Goal: Transaction & Acquisition: Subscribe to service/newsletter

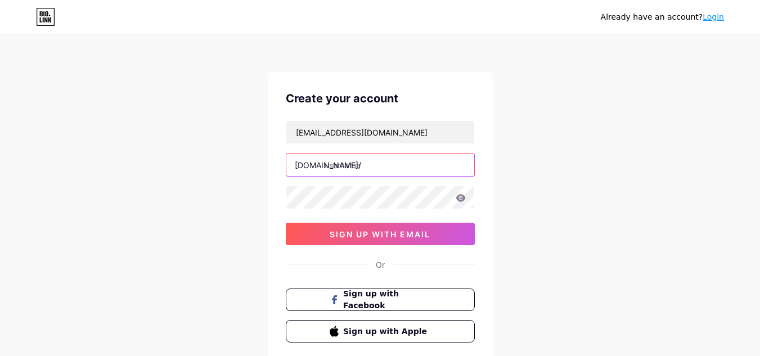
paste input "lutanatalia"
type input "lutanatalia"
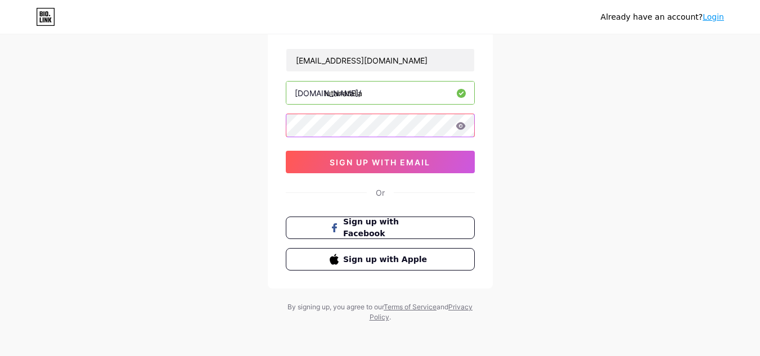
scroll to position [74, 0]
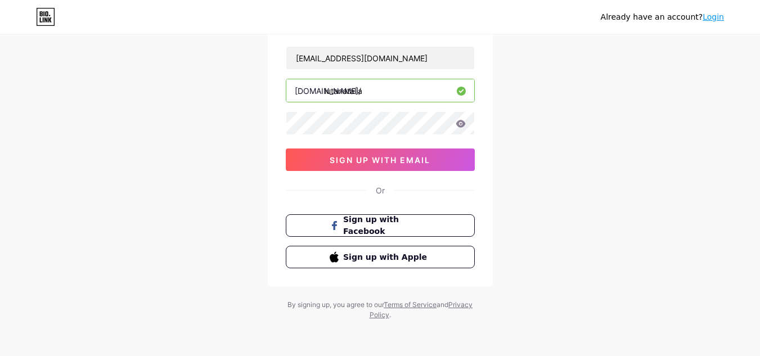
click at [418, 162] on span "sign up with email" at bounding box center [380, 160] width 101 height 10
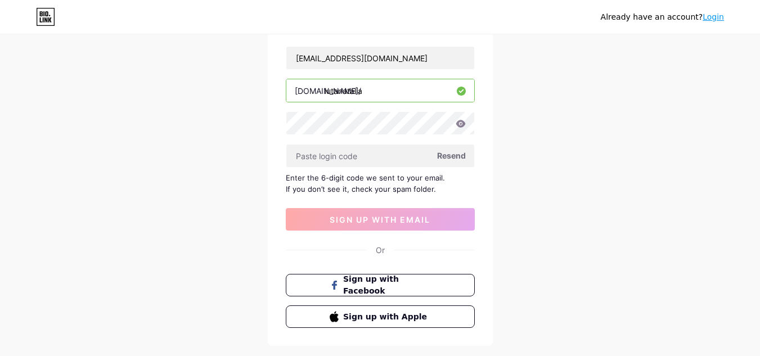
click at [458, 154] on span "Resend" at bounding box center [451, 156] width 29 height 12
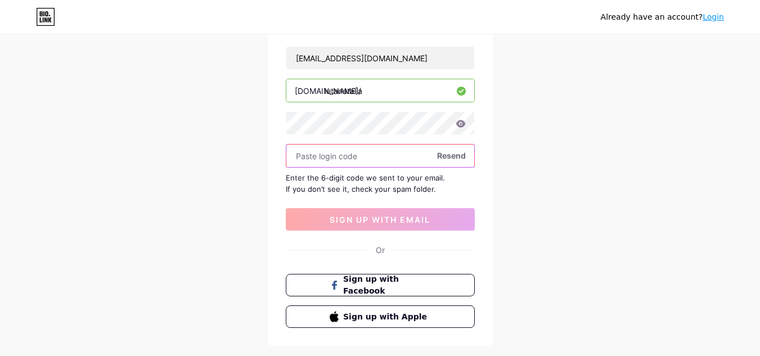
paste input "200158"
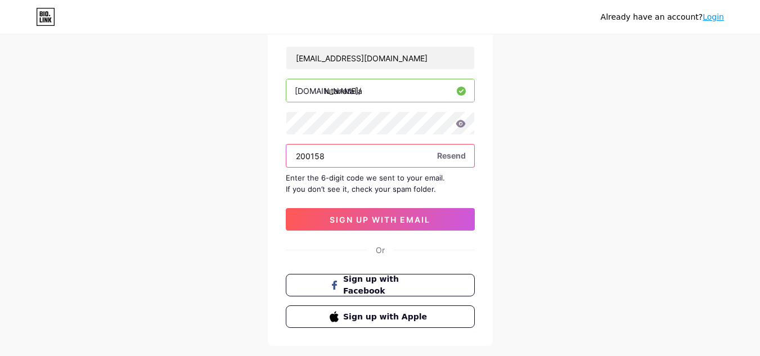
type input "200158"
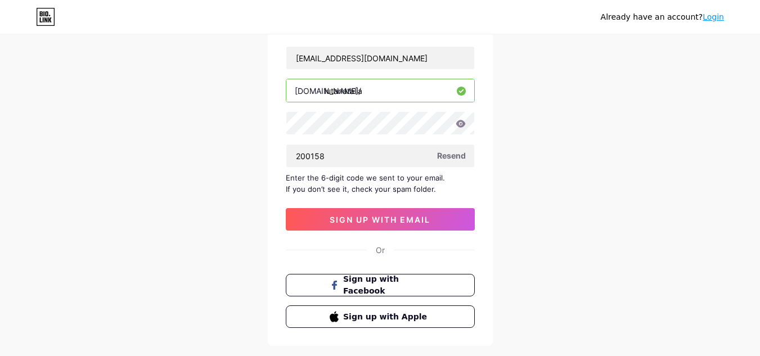
click at [578, 226] on div "Already have an account? Login Create your account talialutana0@gmail.com bio.l…" at bounding box center [380, 171] width 760 height 490
click at [412, 219] on span "sign up with email" at bounding box center [380, 220] width 101 height 10
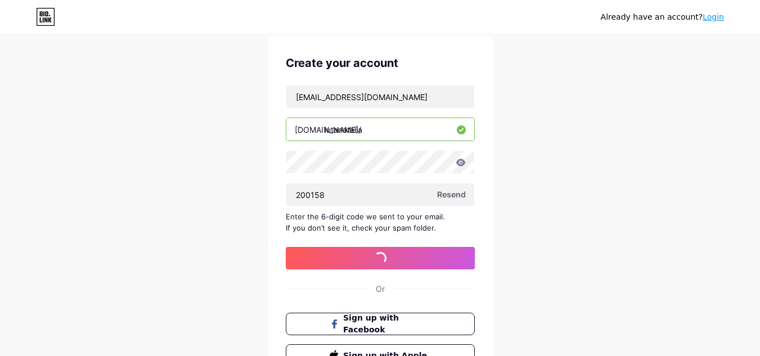
scroll to position [0, 0]
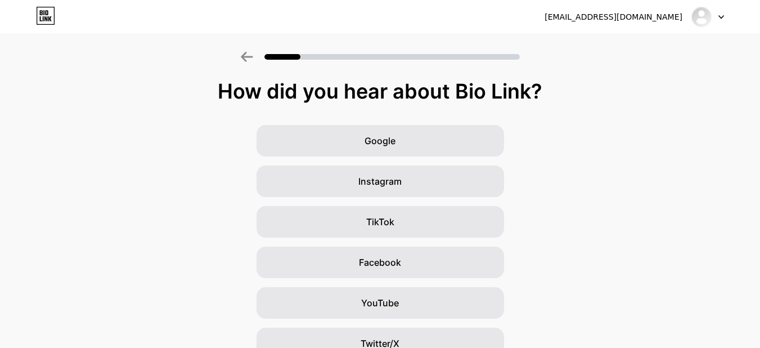
click at [359, 139] on div "Google" at bounding box center [379, 140] width 247 height 31
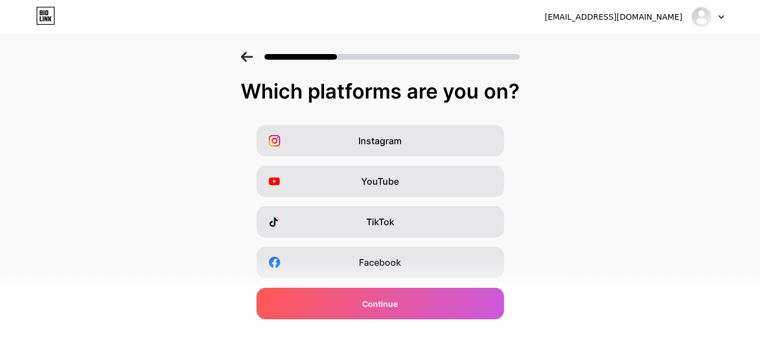
click at [402, 191] on div "YouTube" at bounding box center [379, 180] width 247 height 31
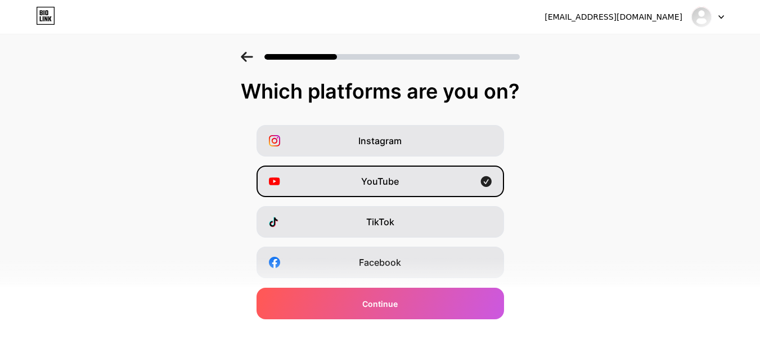
click at [412, 299] on div "Continue" at bounding box center [379, 302] width 247 height 31
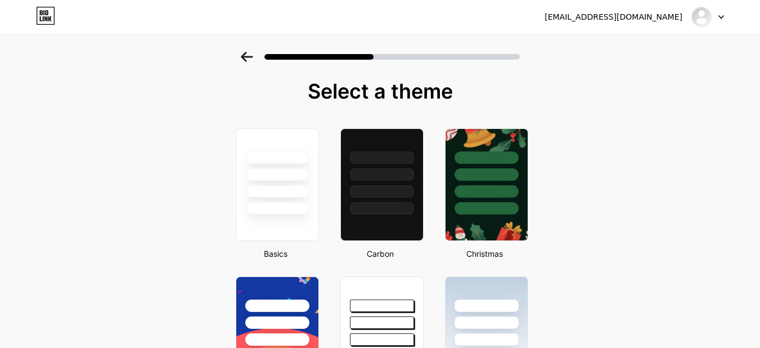
click at [297, 219] on div at bounding box center [277, 184] width 83 height 112
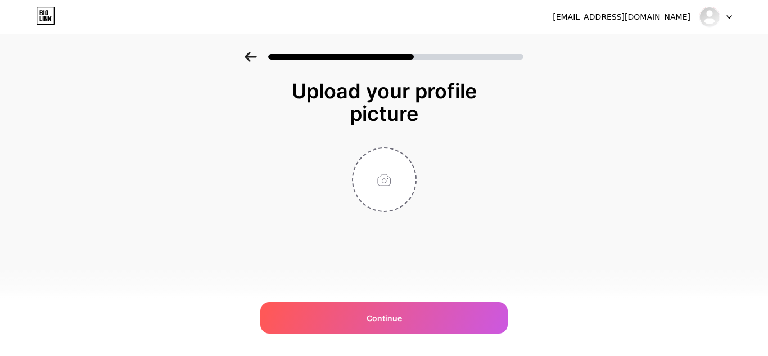
click at [380, 179] on input "file" at bounding box center [384, 179] width 62 height 62
type input "C:\fakepath\Lutana Talia.jpg"
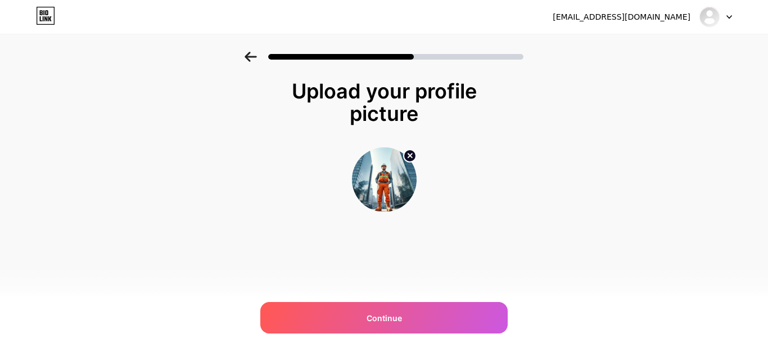
click at [414, 327] on div "Continue" at bounding box center [383, 317] width 247 height 31
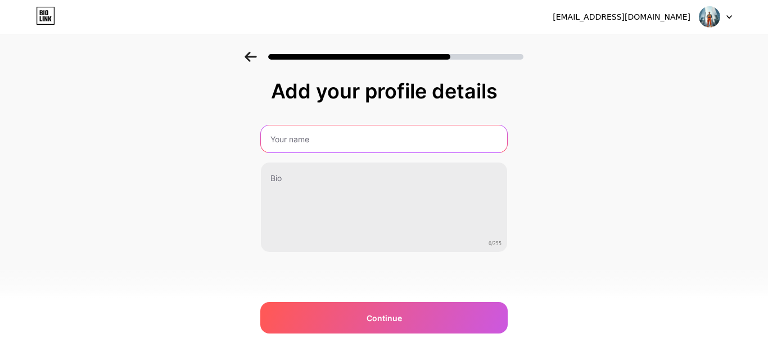
click at [319, 136] on input "text" at bounding box center [384, 138] width 246 height 27
type input "Lutana Talia"
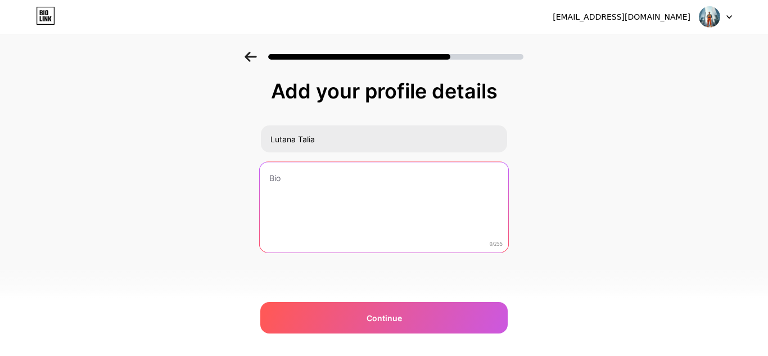
click at [285, 204] on textarea at bounding box center [384, 208] width 249 height 92
click at [393, 174] on textarea at bounding box center [384, 208] width 249 height 92
paste textarea "At Quick Quote Construction PTY Ltd, we pride ourselves on delivering top-quali…"
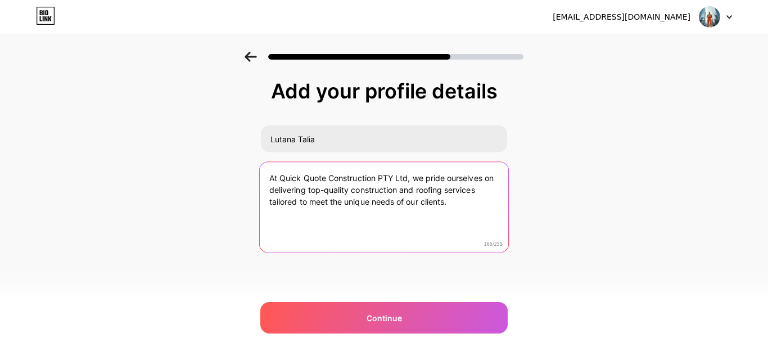
type textarea "At Quick Quote Construction PTY Ltd, we pride ourselves on delivering top-quali…"
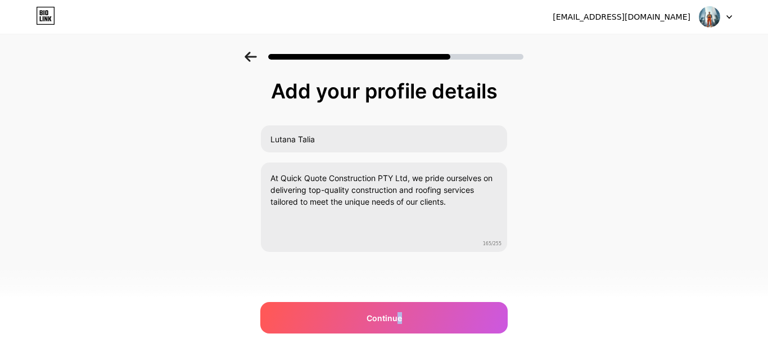
click at [399, 322] on span "Continue" at bounding box center [384, 318] width 35 height 12
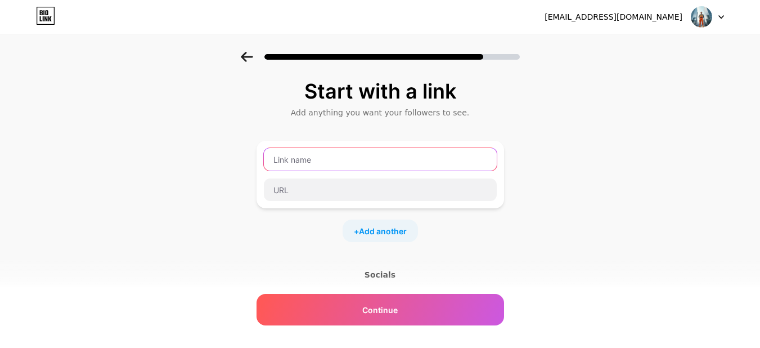
click at [309, 153] on input "text" at bounding box center [380, 159] width 233 height 22
paste input "Quick Quote Construction PTY Ltd"
type input "Quick Quote Construction PTY Ltd"
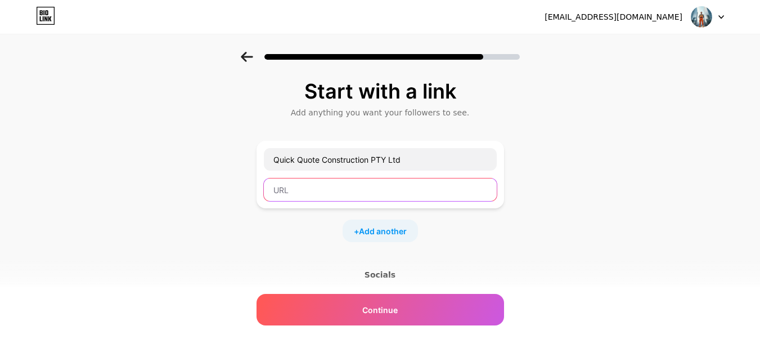
click at [316, 193] on input "text" at bounding box center [380, 189] width 233 height 22
paste input "https://www.quickquoteconstructions.com.au/"
type input "https://www.quickquoteconstructions.com.au/"
click at [388, 310] on span "Continue" at bounding box center [379, 310] width 35 height 12
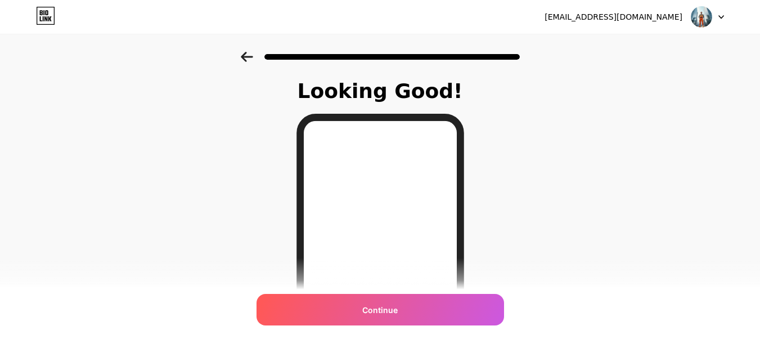
click at [439, 300] on div "Continue" at bounding box center [379, 309] width 247 height 31
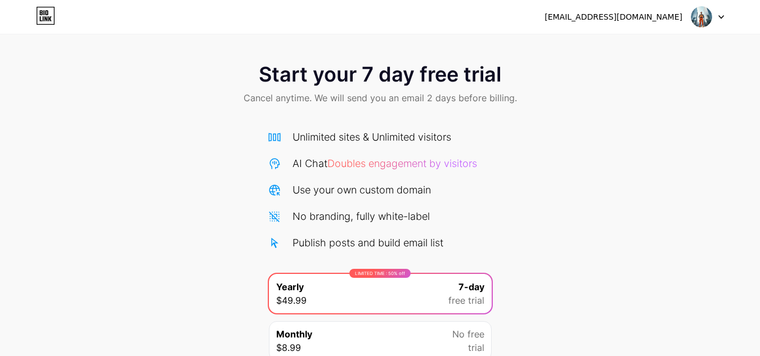
click at [714, 16] on div at bounding box center [707, 17] width 33 height 20
click at [703, 11] on img at bounding box center [701, 16] width 21 height 21
click at [642, 24] on div "talialutana0@gmail.com" at bounding box center [633, 17] width 179 height 20
click at [645, 20] on div "talialutana0@gmail.com" at bounding box center [613, 17] width 138 height 12
click at [713, 21] on div at bounding box center [707, 17] width 33 height 20
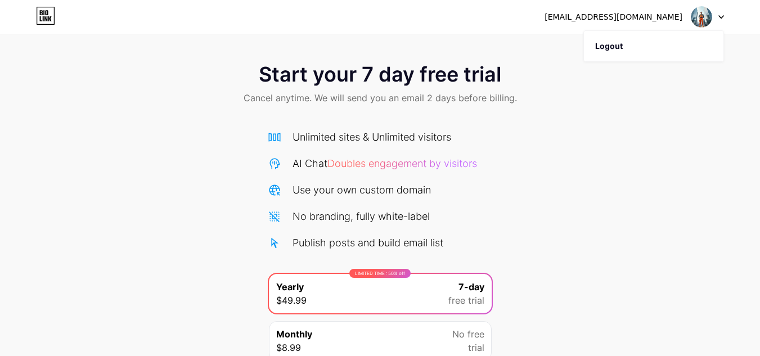
click at [697, 11] on img at bounding box center [701, 16] width 21 height 21
click at [698, 12] on img at bounding box center [701, 16] width 21 height 21
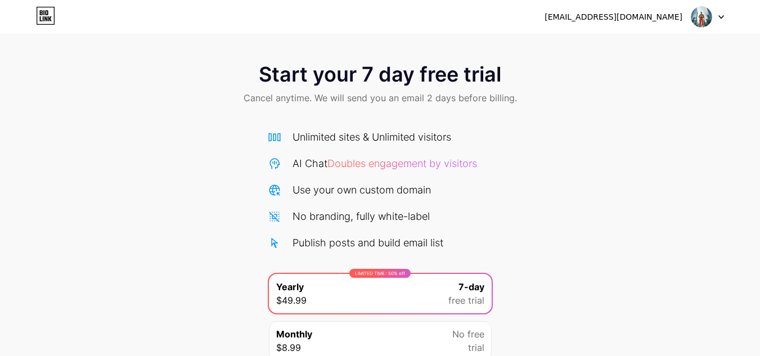
click at [698, 12] on img at bounding box center [701, 16] width 21 height 21
click at [701, 12] on img at bounding box center [701, 16] width 21 height 21
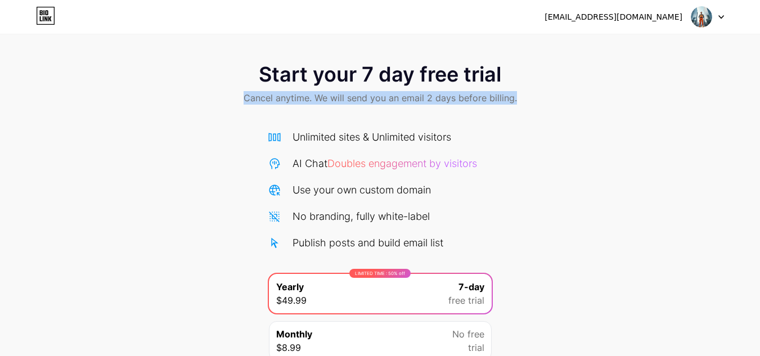
drag, startPoint x: 237, startPoint y: 93, endPoint x: 576, endPoint y: 106, distance: 338.8
click at [576, 106] on div "Start your 7 day free trial Cancel anytime. We will send you an email 2 days be…" at bounding box center [380, 85] width 760 height 66
click at [571, 159] on div "Start your 7 day free trial Cancel anytime. We will send you an email 2 days be…" at bounding box center [380, 230] width 760 height 356
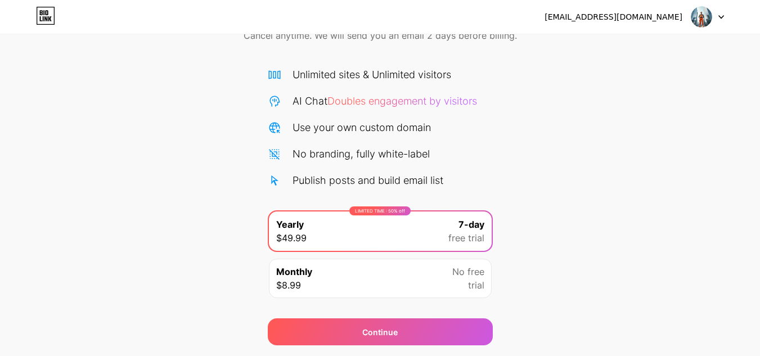
scroll to position [97, 0]
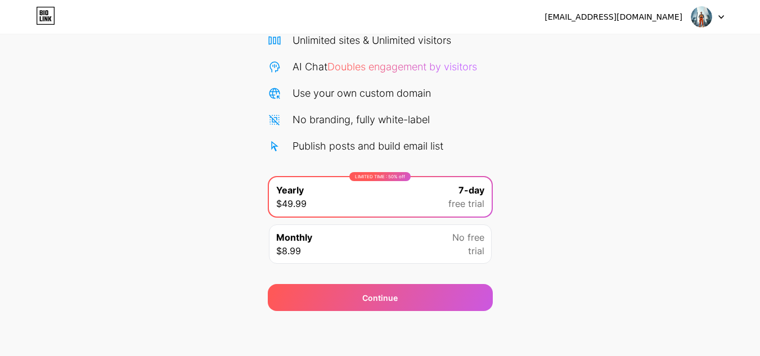
click at [352, 292] on div "Continue" at bounding box center [380, 297] width 225 height 27
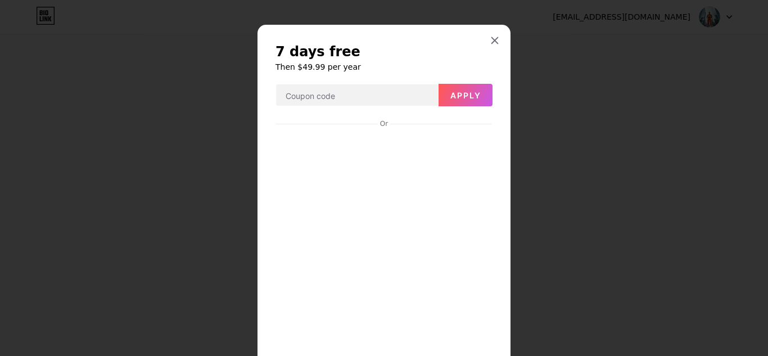
click at [490, 38] on icon at bounding box center [494, 40] width 9 height 9
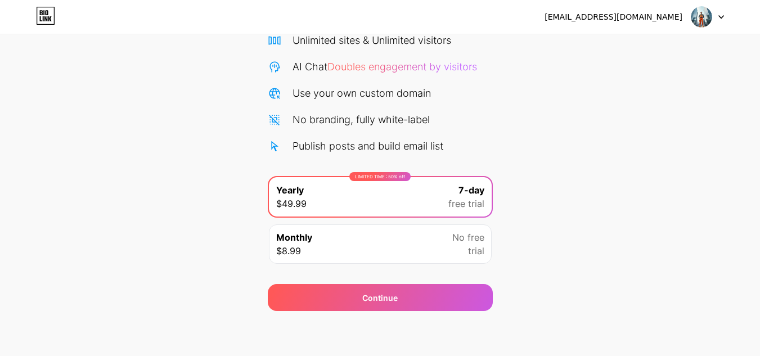
scroll to position [0, 0]
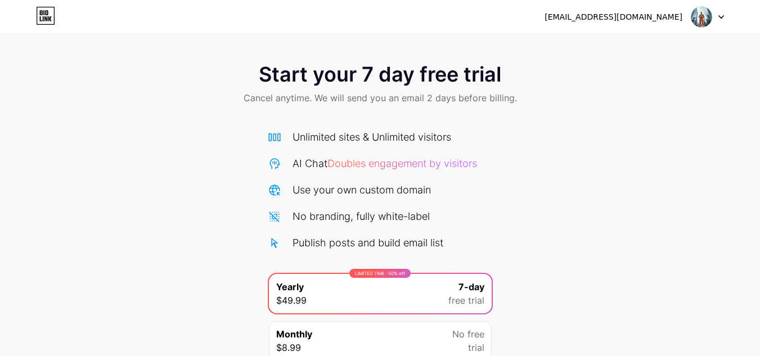
click at [44, 15] on icon at bounding box center [43, 12] width 1 height 5
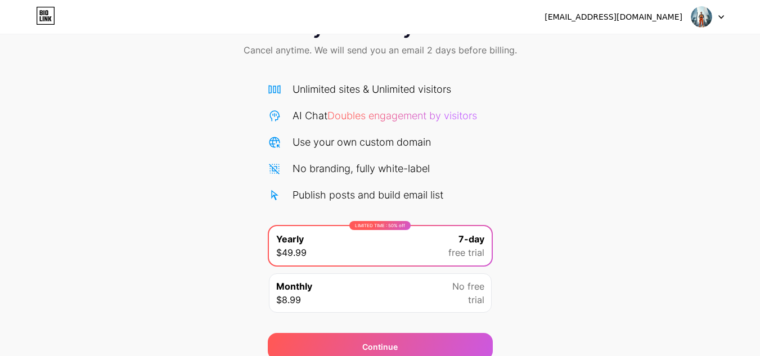
scroll to position [97, 0]
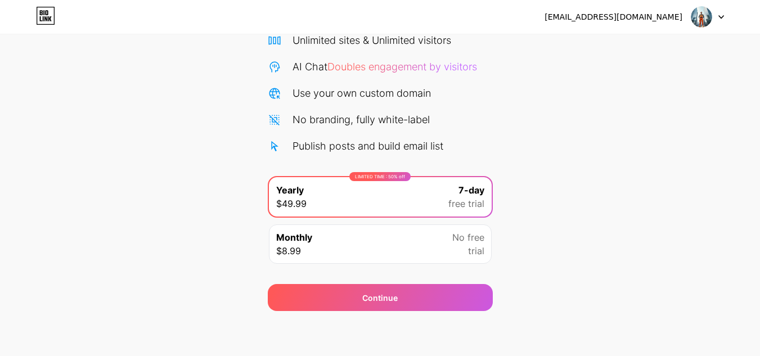
click at [48, 15] on icon at bounding box center [45, 16] width 19 height 18
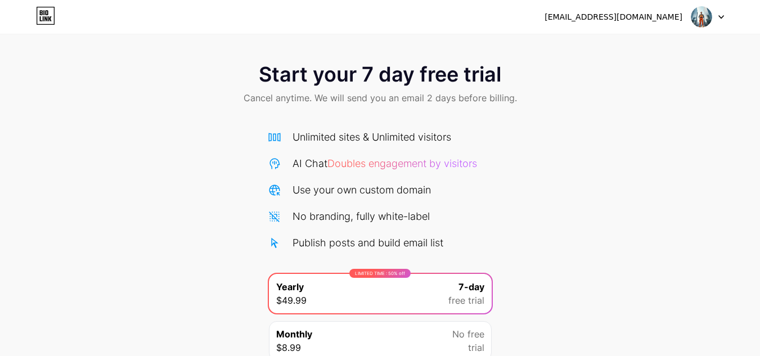
click at [667, 11] on div "talialutana0@gmail.com" at bounding box center [613, 17] width 138 height 12
click at [703, 13] on img at bounding box center [701, 16] width 21 height 21
click at [668, 190] on div "Start your 7 day free trial Cancel anytime. We will send you an email 2 days be…" at bounding box center [380, 230] width 760 height 356
